Goal: Task Accomplishment & Management: Manage account settings

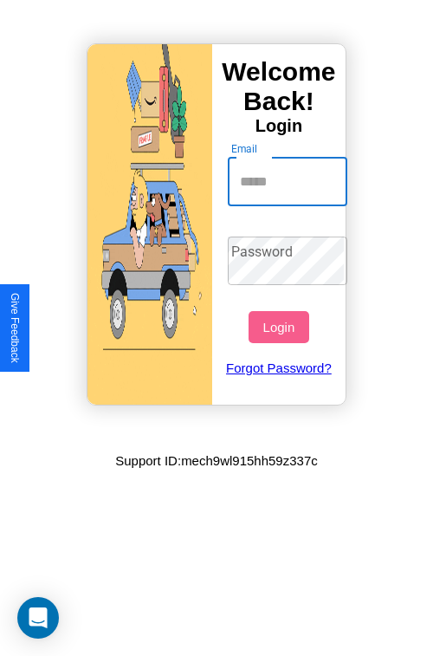
click at [290, 181] on input "Email" at bounding box center [288, 182] width 120 height 49
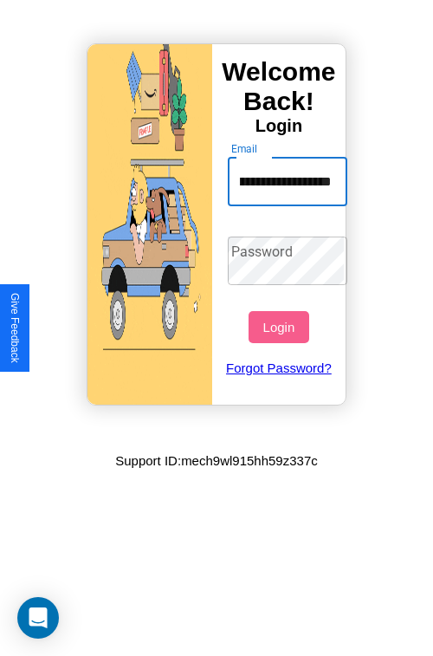
scroll to position [0, 98]
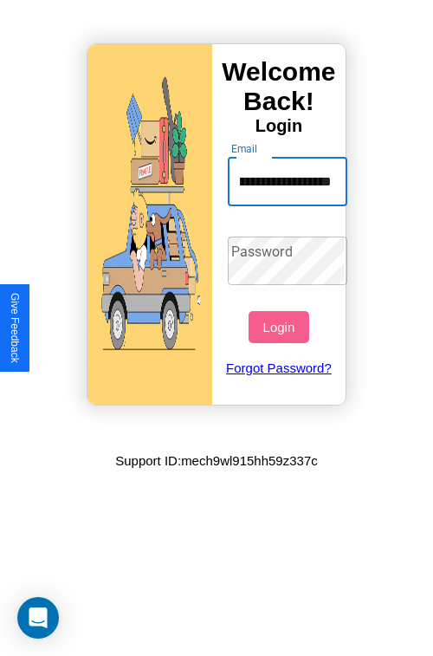
type input "**********"
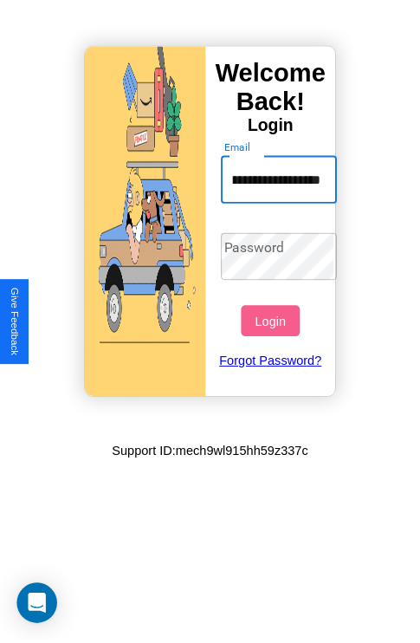
scroll to position [0, 0]
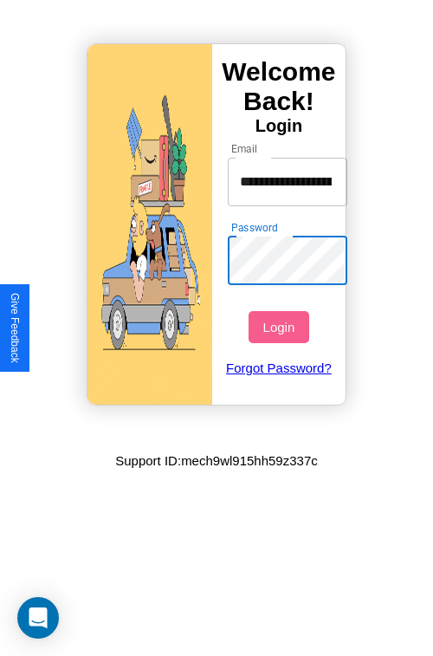
click at [281, 327] on button "Login" at bounding box center [279, 327] width 60 height 32
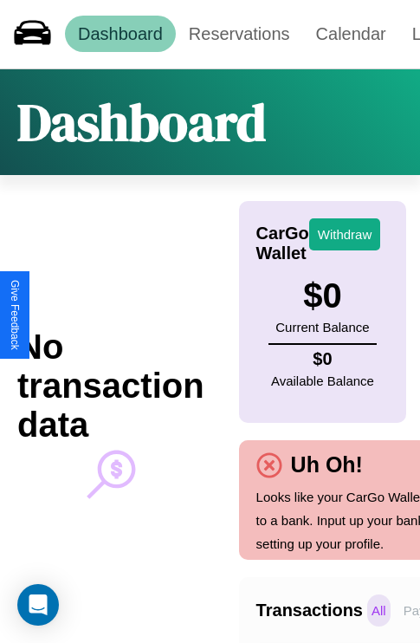
scroll to position [0, 123]
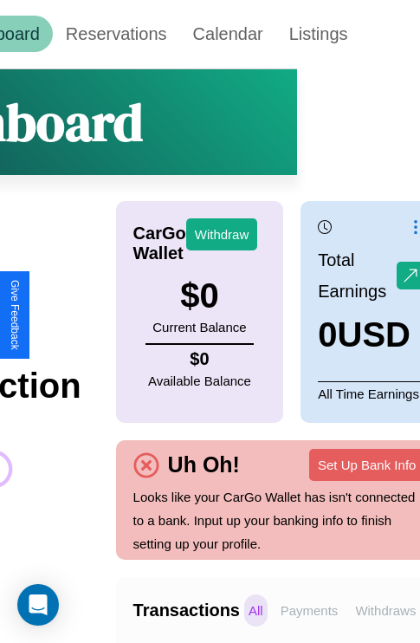
click at [386, 610] on p "Withdraws" at bounding box center [385, 611] width 69 height 32
click at [309, 610] on p "Payments" at bounding box center [310, 611] width 67 height 32
click at [386, 610] on p "Withdraws" at bounding box center [385, 611] width 69 height 32
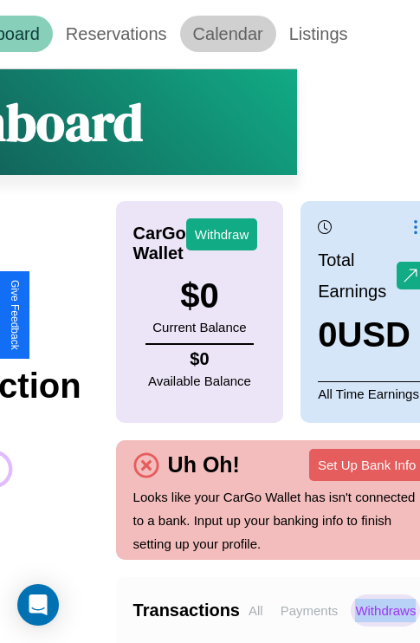
click at [228, 34] on link "Calendar" at bounding box center [228, 34] width 96 height 36
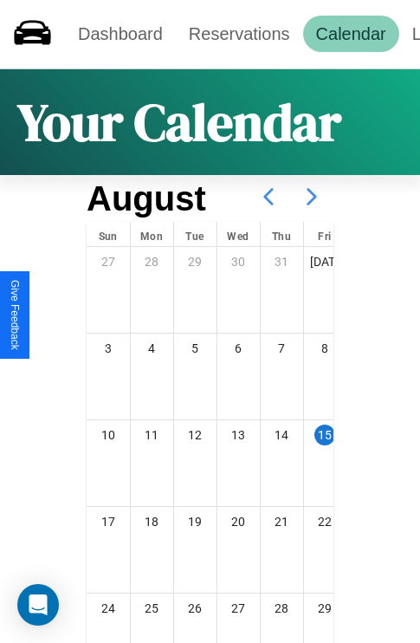
click at [312, 197] on icon at bounding box center [311, 196] width 43 height 43
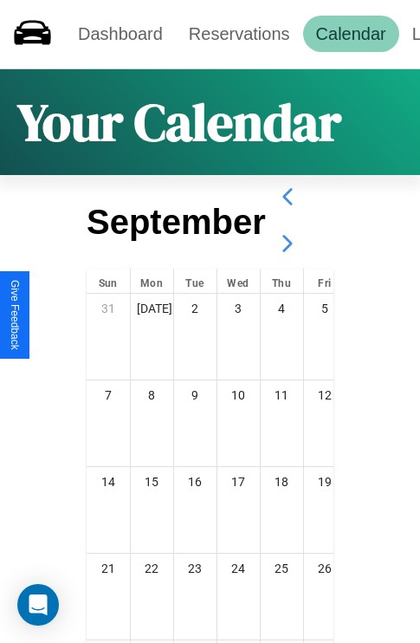
click at [287, 244] on icon at bounding box center [287, 243] width 43 height 43
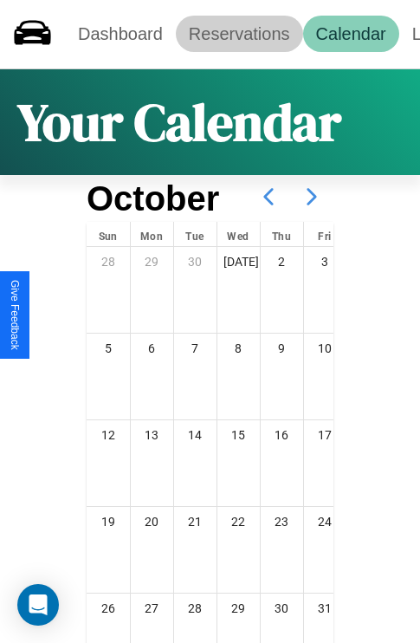
click at [239, 34] on link "Reservations" at bounding box center [239, 34] width 127 height 36
